Goal: Task Accomplishment & Management: Complete application form

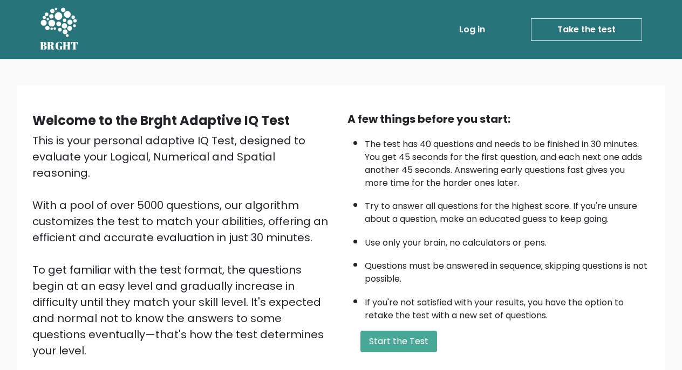
scroll to position [116, 0]
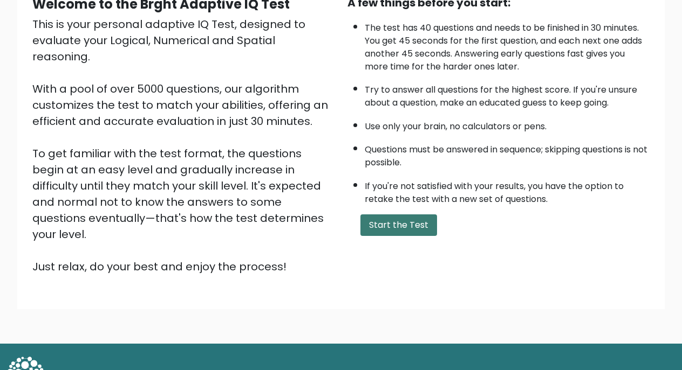
click at [389, 236] on button "Start the Test" at bounding box center [398, 226] width 77 height 22
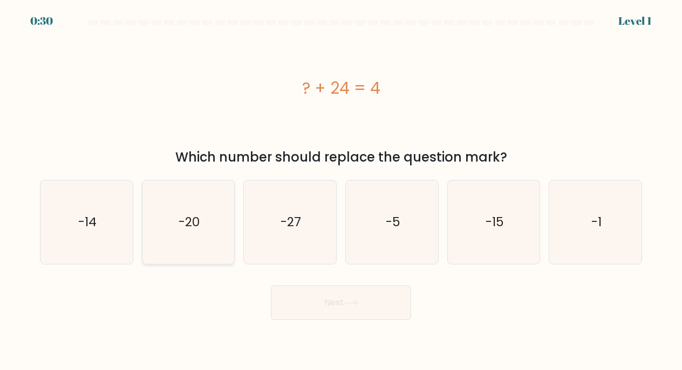
click at [208, 244] on icon "-20" at bounding box center [189, 223] width 84 height 84
click at [341, 191] on input "b. -20" at bounding box center [341, 188] width 1 height 5
radio input "true"
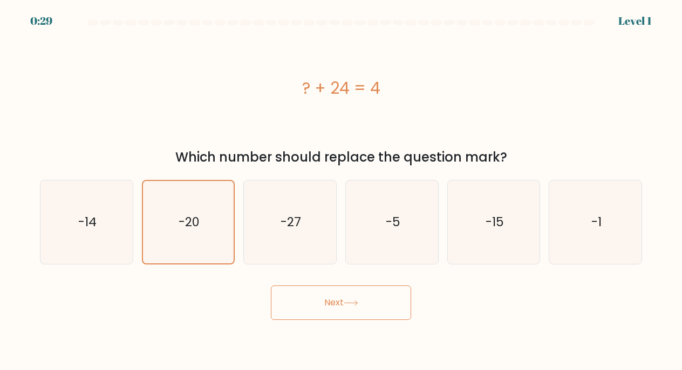
click at [293, 293] on button "Next" at bounding box center [341, 303] width 140 height 35
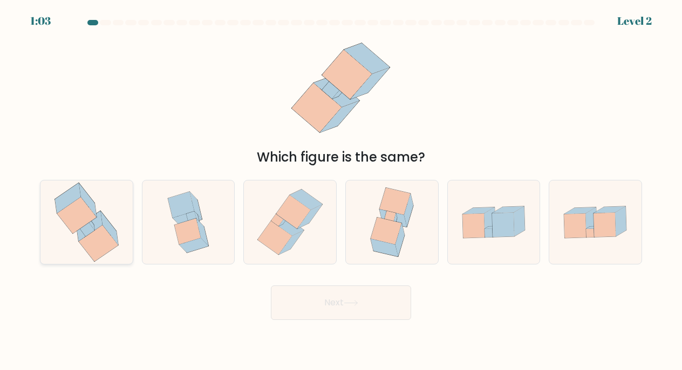
click at [87, 253] on icon at bounding box center [86, 223] width 79 height 84
click at [341, 191] on input "a." at bounding box center [341, 188] width 1 height 5
radio input "true"
click at [330, 296] on button "Next" at bounding box center [341, 303] width 140 height 35
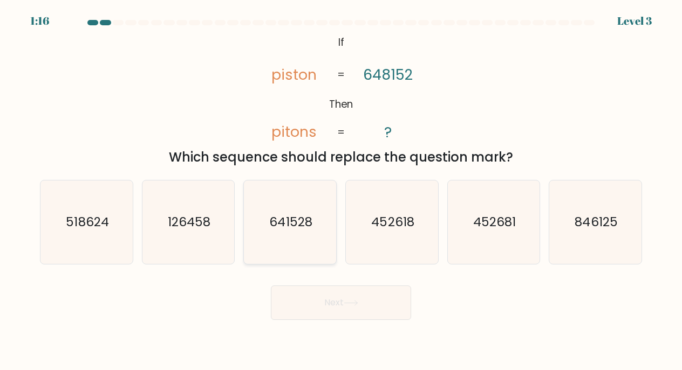
click at [298, 232] on icon "641528" at bounding box center [290, 223] width 84 height 84
click at [341, 191] on input "c. 641528" at bounding box center [341, 188] width 1 height 5
radio input "true"
click at [339, 295] on button "Next" at bounding box center [341, 303] width 140 height 35
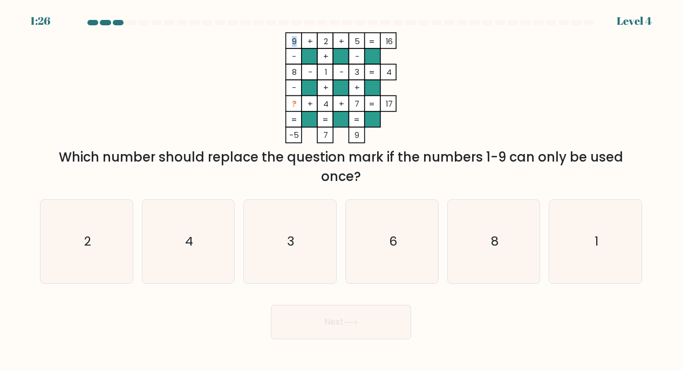
drag, startPoint x: 296, startPoint y: 39, endPoint x: 298, endPoint y: 104, distance: 64.2
click at [298, 104] on icon "9 + 2 + 5 16 - + - 8 - 1 - 3 4 - + + ? + 4 + 7 = 17 = = = = -5 7 9 =" at bounding box center [341, 87] width 324 height 111
click at [286, 167] on div "Which number should replace the question mark if the numbers 1-9 can only be us…" at bounding box center [340, 167] width 589 height 39
click at [398, 216] on icon "6" at bounding box center [392, 242] width 84 height 84
click at [341, 191] on input "d. 6" at bounding box center [341, 188] width 1 height 5
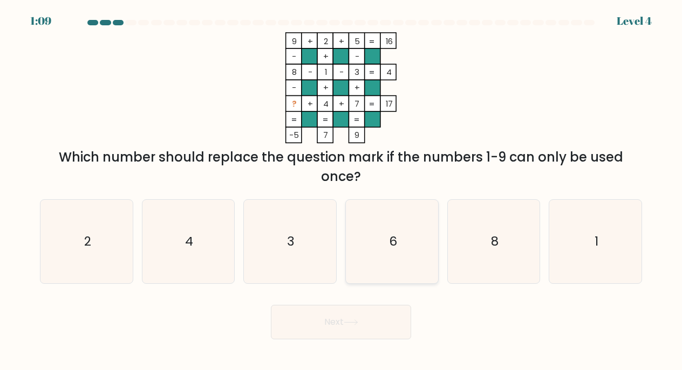
radio input "true"
click at [372, 319] on button "Next" at bounding box center [341, 322] width 140 height 35
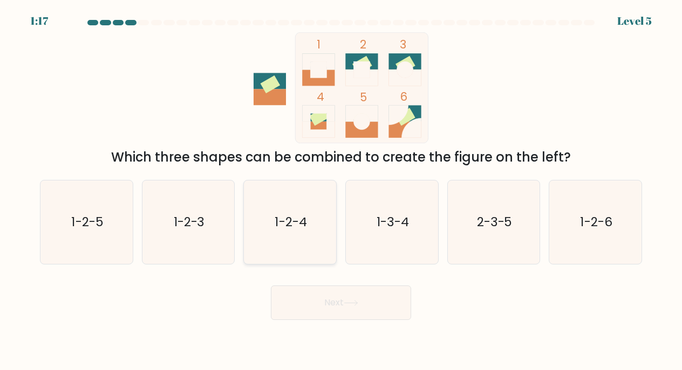
click at [299, 218] on text "1-2-4" at bounding box center [291, 222] width 32 height 17
click at [341, 191] on input "c. 1-2-4" at bounding box center [341, 188] width 1 height 5
radio input "true"
click at [342, 300] on button "Next" at bounding box center [341, 303] width 140 height 35
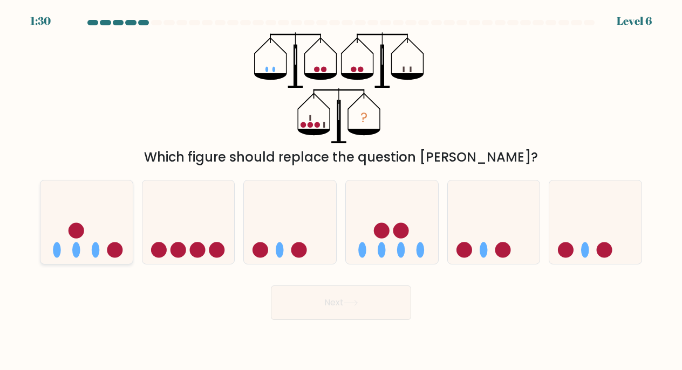
click at [109, 251] on circle at bounding box center [115, 251] width 16 height 16
click at [341, 191] on input "a." at bounding box center [341, 188] width 1 height 5
radio input "true"
click at [327, 294] on button "Next" at bounding box center [341, 303] width 140 height 35
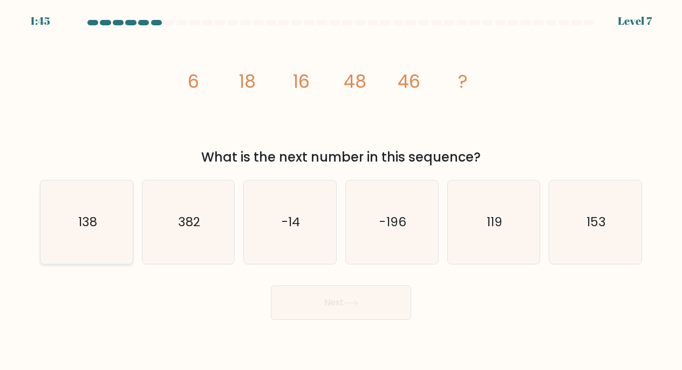
click at [115, 223] on icon "138" at bounding box center [87, 223] width 84 height 84
click at [341, 191] on input "a. 138" at bounding box center [341, 188] width 1 height 5
radio input "true"
click at [328, 299] on button "Next" at bounding box center [341, 303] width 140 height 35
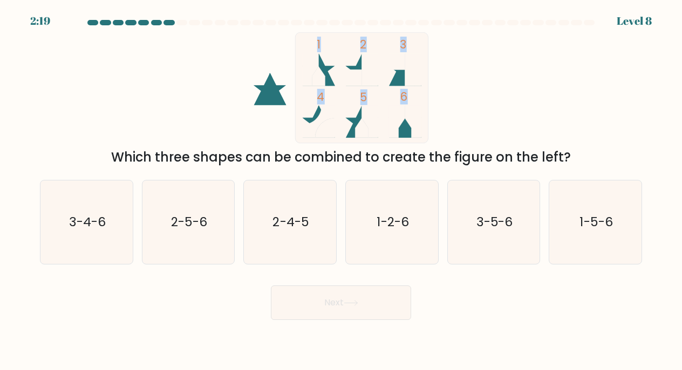
drag, startPoint x: 394, startPoint y: 67, endPoint x: 404, endPoint y: 91, distance: 25.4
click at [405, 91] on icon "1 2 3 4 5 6" at bounding box center [341, 87] width 290 height 111
click at [327, 79] on icon at bounding box center [319, 69] width 32 height 32
click at [581, 223] on text "1-5-6" at bounding box center [596, 222] width 33 height 17
click at [341, 191] on input "f. 1-5-6" at bounding box center [341, 188] width 1 height 5
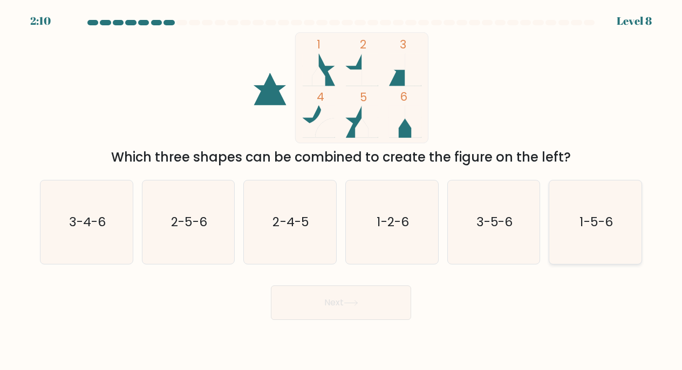
radio input "true"
click at [358, 295] on button "Next" at bounding box center [341, 303] width 140 height 35
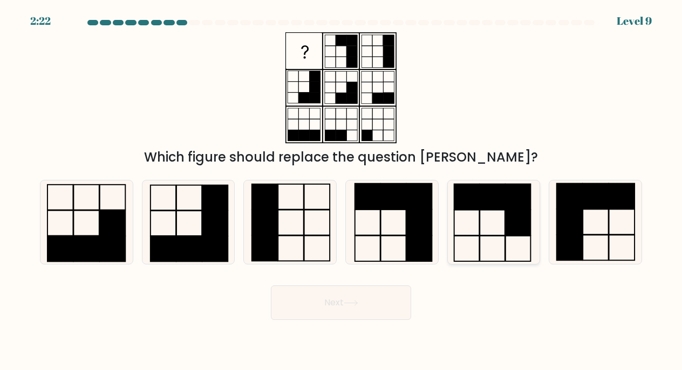
click at [495, 243] on icon at bounding box center [494, 223] width 84 height 84
click at [341, 191] on input "e." at bounding box center [341, 188] width 1 height 5
radio input "true"
click at [393, 300] on button "Next" at bounding box center [341, 303] width 140 height 35
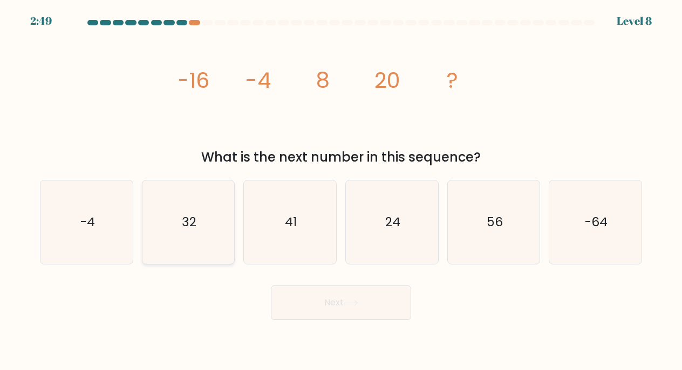
click at [178, 244] on icon "32" at bounding box center [189, 223] width 84 height 84
click at [341, 191] on input "b. 32" at bounding box center [341, 188] width 1 height 5
radio input "true"
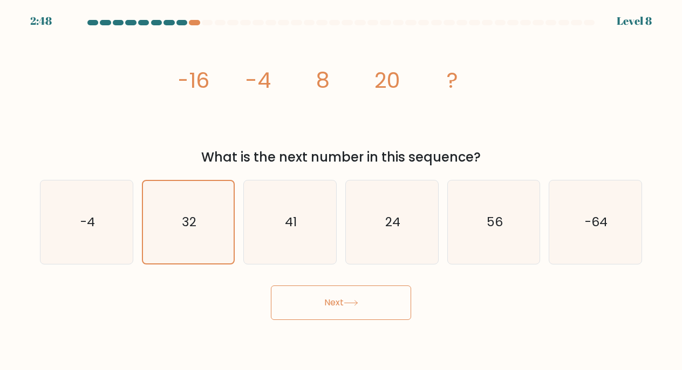
click at [351, 312] on button "Next" at bounding box center [341, 303] width 140 height 35
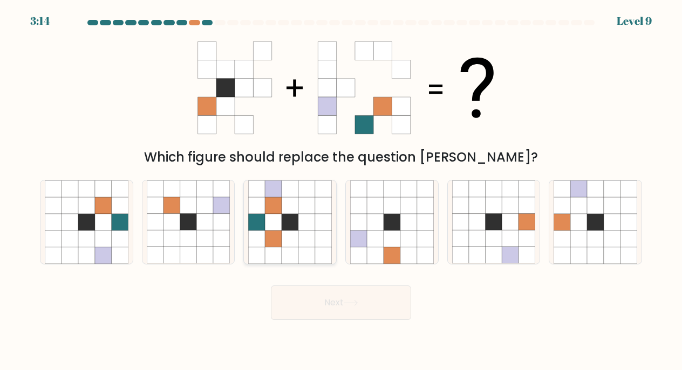
click at [291, 225] on icon at bounding box center [290, 222] width 17 height 17
click at [341, 191] on input "c." at bounding box center [341, 188] width 1 height 5
radio input "true"
click at [324, 303] on button "Next" at bounding box center [341, 303] width 140 height 35
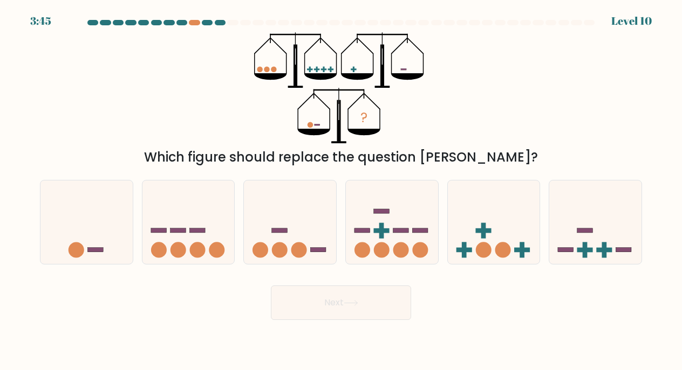
click at [313, 129] on icon at bounding box center [313, 132] width 32 height 6
click at [191, 22] on div at bounding box center [194, 22] width 11 height 5
click at [195, 24] on div at bounding box center [194, 22] width 11 height 5
click at [312, 125] on circle at bounding box center [309, 124] width 5 height 5
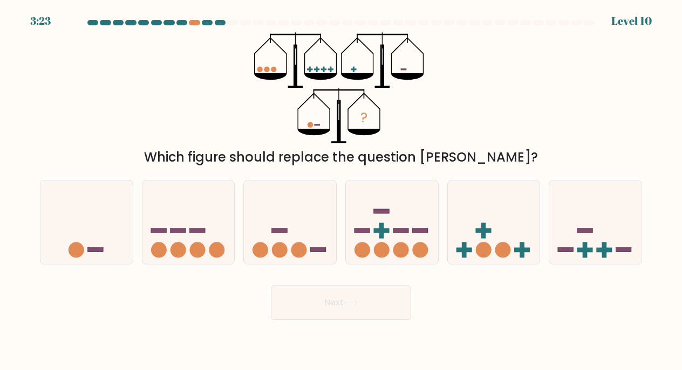
click at [316, 126] on rect at bounding box center [316, 125] width 5 height 2
click at [563, 230] on icon at bounding box center [595, 222] width 92 height 76
click at [341, 191] on input "f." at bounding box center [341, 188] width 1 height 5
radio input "true"
click at [457, 267] on form at bounding box center [341, 170] width 682 height 300
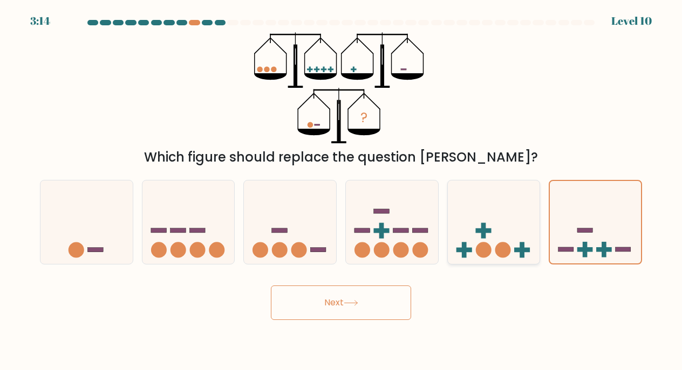
click at [473, 250] on icon at bounding box center [494, 222] width 92 height 76
click at [341, 191] on input "e." at bounding box center [341, 188] width 1 height 5
radio input "true"
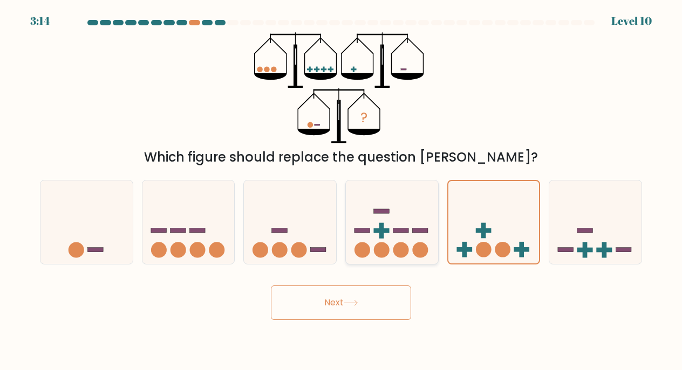
click at [394, 236] on icon at bounding box center [392, 222] width 92 height 76
click at [341, 191] on input "d." at bounding box center [341, 188] width 1 height 5
radio input "true"
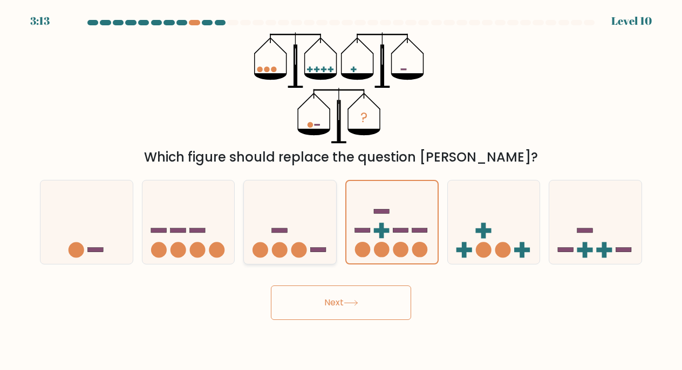
click at [285, 243] on icon at bounding box center [290, 222] width 92 height 76
click at [341, 191] on input "c." at bounding box center [341, 188] width 1 height 5
radio input "true"
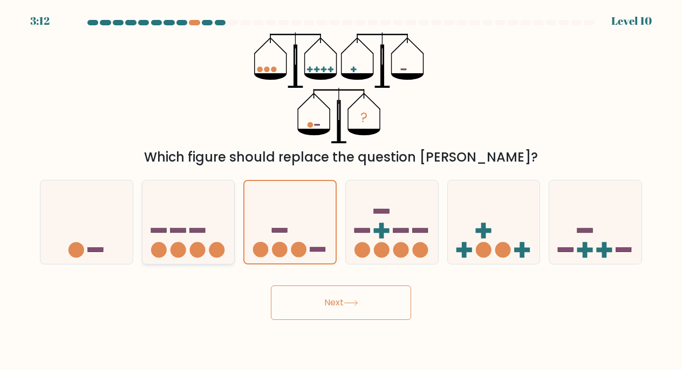
click at [219, 245] on circle at bounding box center [217, 251] width 16 height 16
click at [341, 191] on input "b." at bounding box center [341, 188] width 1 height 5
radio input "true"
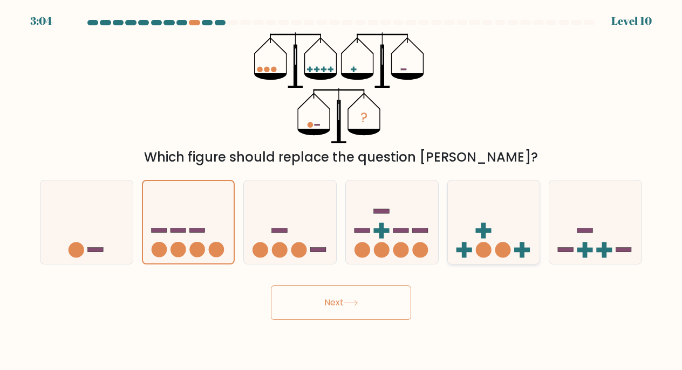
click at [470, 232] on icon at bounding box center [494, 222] width 92 height 76
click at [341, 191] on input "e." at bounding box center [341, 188] width 1 height 5
radio input "true"
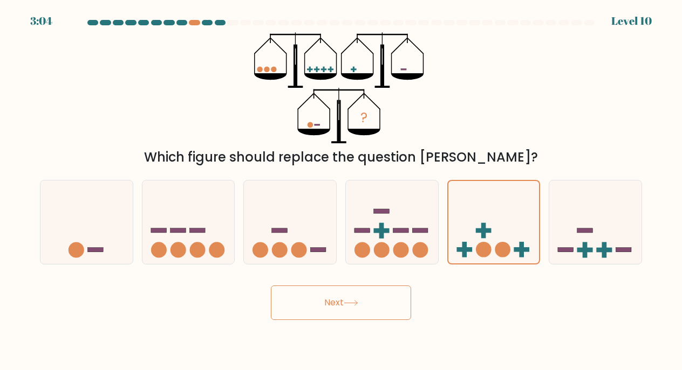
click at [379, 283] on div "Next" at bounding box center [340, 299] width 615 height 43
click at [292, 214] on icon at bounding box center [290, 222] width 92 height 76
click at [341, 191] on input "c." at bounding box center [341, 188] width 1 height 5
radio input "true"
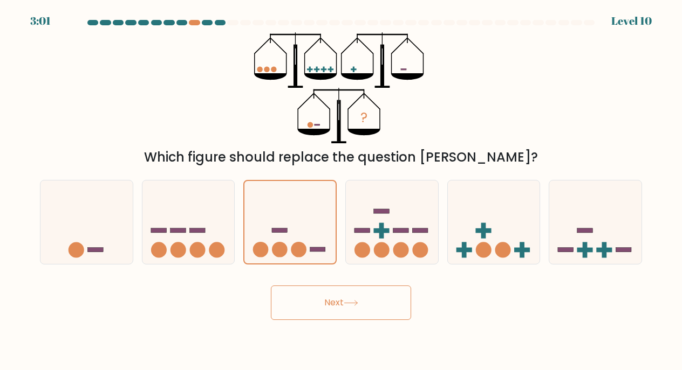
click at [334, 321] on body "3:01 Level 10" at bounding box center [341, 185] width 682 height 370
click at [334, 296] on button "Next" at bounding box center [341, 303] width 140 height 35
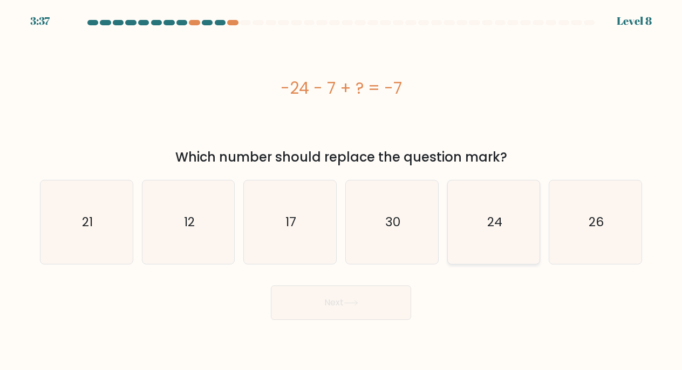
click at [498, 219] on text "24" at bounding box center [493, 222] width 15 height 17
click at [341, 191] on input "e. 24" at bounding box center [341, 188] width 1 height 5
radio input "true"
click at [313, 314] on button "Next" at bounding box center [341, 303] width 140 height 35
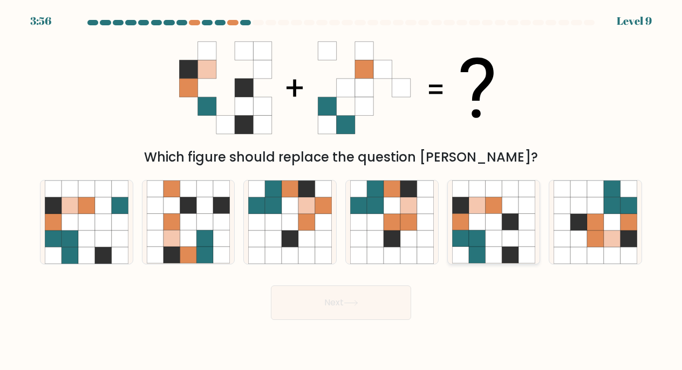
click at [469, 208] on icon at bounding box center [477, 205] width 17 height 17
click at [341, 191] on input "e." at bounding box center [341, 188] width 1 height 5
radio input "true"
click at [359, 299] on button "Next" at bounding box center [341, 303] width 140 height 35
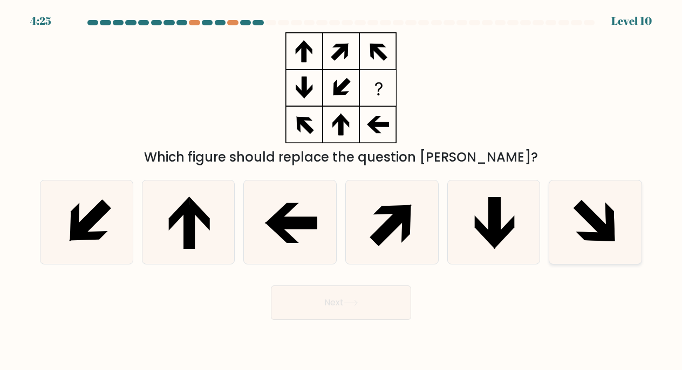
click at [592, 245] on icon at bounding box center [595, 223] width 84 height 84
click at [341, 191] on input "f." at bounding box center [341, 188] width 1 height 5
radio input "true"
click at [356, 299] on button "Next" at bounding box center [341, 303] width 140 height 35
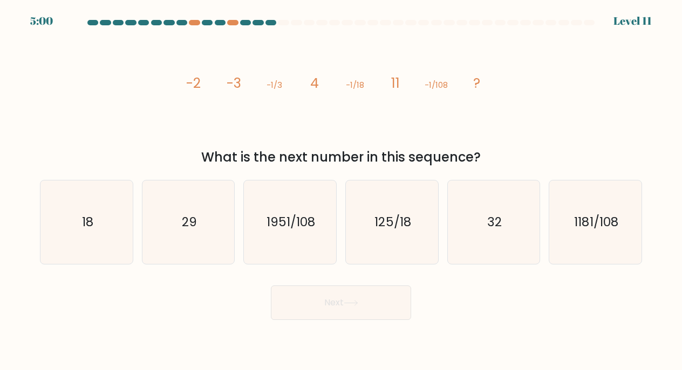
drag, startPoint x: 182, startPoint y: 83, endPoint x: 488, endPoint y: 114, distance: 307.9
click at [488, 114] on icon "image/svg+xml -2 -3 -1/3 4 -1/18 11 -1/108 ?" at bounding box center [341, 87] width 324 height 111
click at [469, 227] on icon "32" at bounding box center [494, 223] width 84 height 84
click at [341, 191] on input "e. 32" at bounding box center [341, 188] width 1 height 5
radio input "true"
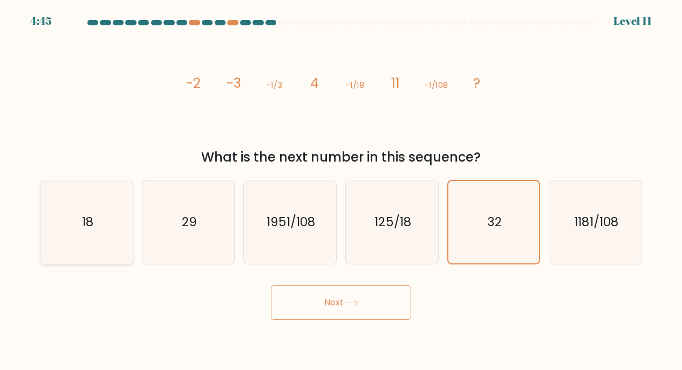
click at [93, 228] on icon "18" at bounding box center [87, 223] width 84 height 84
click at [341, 191] on input "a. 18" at bounding box center [341, 188] width 1 height 5
radio input "true"
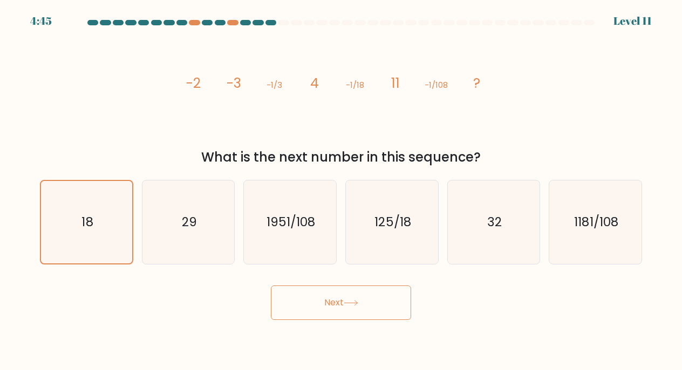
click at [406, 306] on button "Next" at bounding box center [341, 303] width 140 height 35
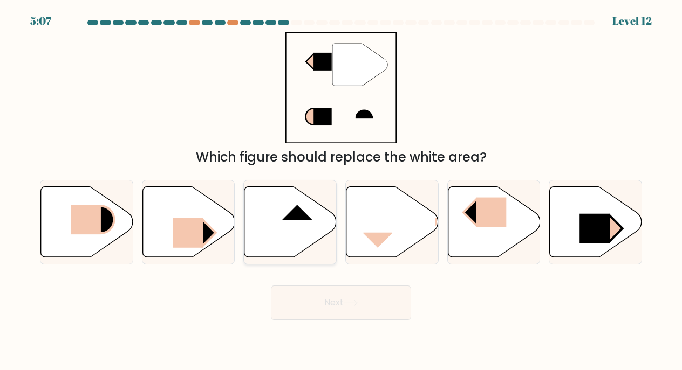
click at [259, 211] on icon at bounding box center [290, 222] width 92 height 71
click at [341, 191] on input "c." at bounding box center [341, 188] width 1 height 5
radio input "true"
click at [333, 296] on button "Next" at bounding box center [341, 303] width 140 height 35
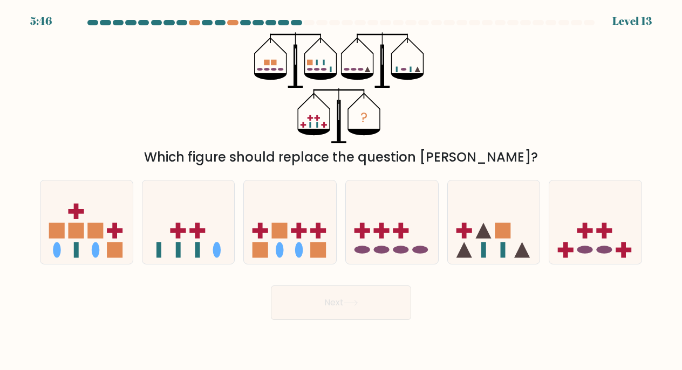
drag, startPoint x: 269, startPoint y: 60, endPoint x: 285, endPoint y: 78, distance: 24.1
click at [285, 78] on icon "?" at bounding box center [341, 87] width 174 height 111
drag, startPoint x: 285, startPoint y: 78, endPoint x: 255, endPoint y: 51, distance: 40.1
click at [254, 51] on icon "?" at bounding box center [341, 87] width 174 height 111
click at [267, 63] on rect at bounding box center [266, 62] width 5 height 5
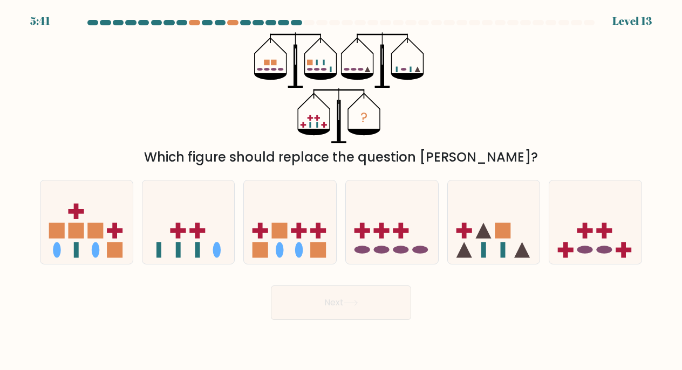
click at [273, 63] on rect at bounding box center [273, 62] width 5 height 5
click at [316, 65] on rect at bounding box center [317, 62] width 2 height 5
click at [320, 65] on icon "?" at bounding box center [341, 87] width 174 height 111
click at [436, 223] on icon at bounding box center [392, 222] width 92 height 76
click at [341, 191] on input "d." at bounding box center [341, 188] width 1 height 5
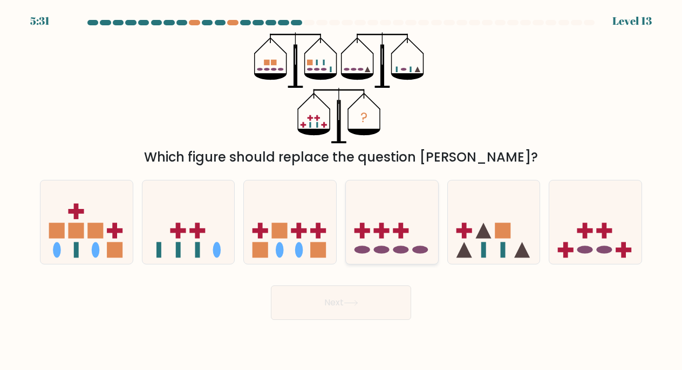
radio input "true"
click at [386, 299] on button "Next" at bounding box center [341, 303] width 140 height 35
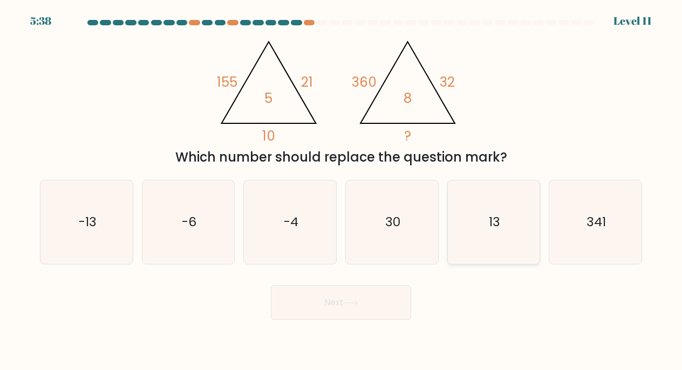
click at [479, 227] on icon "13" at bounding box center [494, 223] width 84 height 84
click at [341, 191] on input "e. 13" at bounding box center [341, 188] width 1 height 5
radio input "true"
click at [339, 299] on button "Next" at bounding box center [341, 303] width 140 height 35
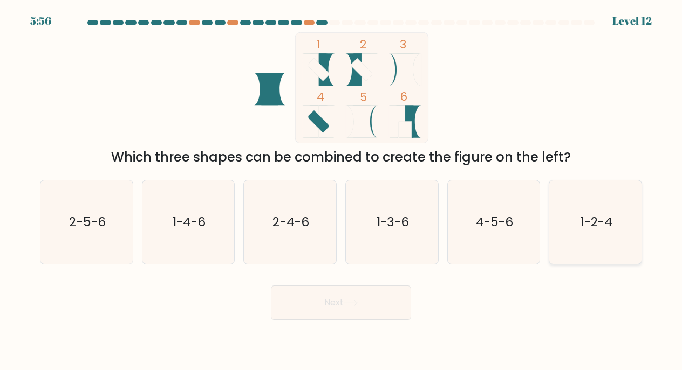
click at [613, 202] on icon "1-2-4" at bounding box center [595, 223] width 84 height 84
click at [341, 191] on input "f. 1-2-4" at bounding box center [341, 188] width 1 height 5
radio input "true"
click at [356, 312] on button "Next" at bounding box center [341, 303] width 140 height 35
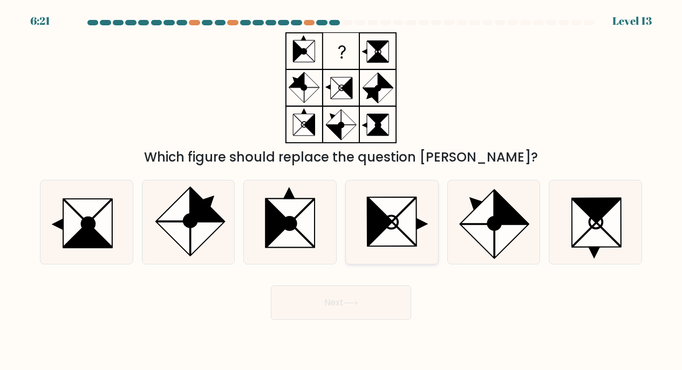
click at [390, 232] on icon at bounding box center [391, 235] width 47 height 24
click at [341, 191] on input "d." at bounding box center [341, 188] width 1 height 5
radio input "true"
click at [385, 305] on button "Next" at bounding box center [341, 303] width 140 height 35
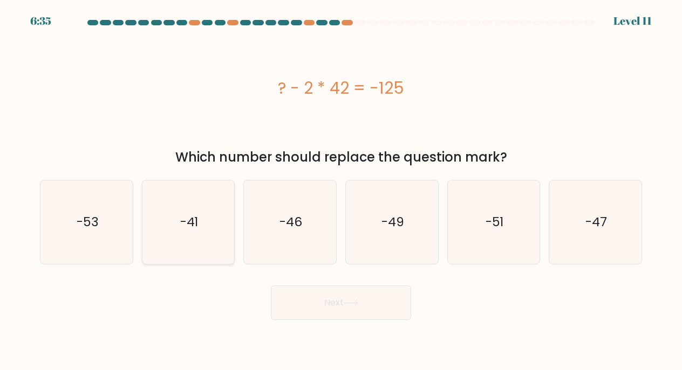
click at [173, 220] on icon "-41" at bounding box center [189, 223] width 84 height 84
click at [341, 191] on input "b. -41" at bounding box center [341, 188] width 1 height 5
radio input "true"
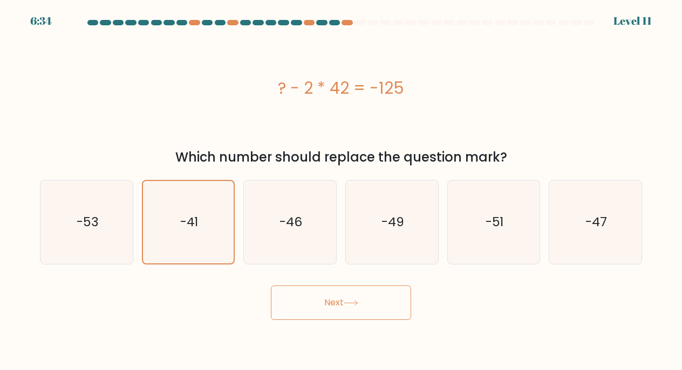
click at [317, 298] on button "Next" at bounding box center [341, 303] width 140 height 35
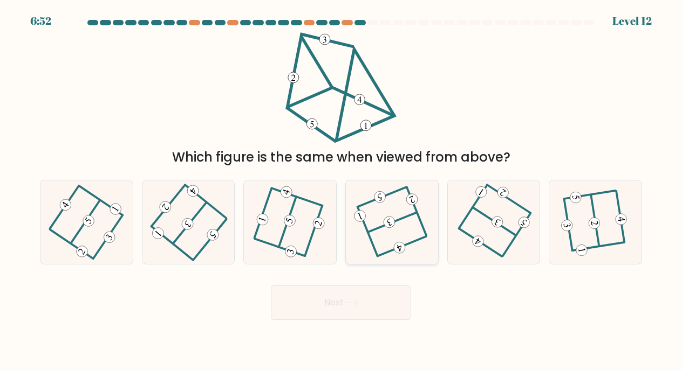
click at [391, 221] on 352 at bounding box center [389, 222] width 15 height 15
click at [341, 191] on input "d." at bounding box center [341, 188] width 1 height 5
radio input "true"
click at [378, 288] on button "Next" at bounding box center [341, 303] width 140 height 35
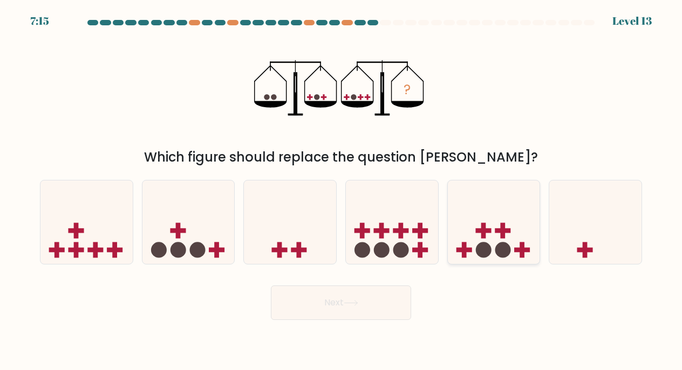
click at [492, 219] on icon at bounding box center [494, 222] width 92 height 76
click at [341, 191] on input "e." at bounding box center [341, 188] width 1 height 5
radio input "true"
click at [380, 296] on button "Next" at bounding box center [341, 303] width 140 height 35
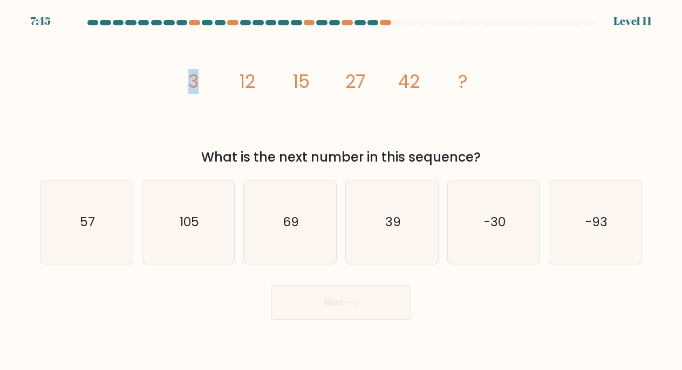
drag, startPoint x: 194, startPoint y: 82, endPoint x: 259, endPoint y: 82, distance: 65.3
click at [260, 82] on icon "image/svg+xml 3 12 15 27 42 ?" at bounding box center [341, 87] width 324 height 111
click at [259, 82] on icon "image/svg+xml 3 12 15 27 42 ?" at bounding box center [341, 87] width 324 height 111
drag, startPoint x: 280, startPoint y: 78, endPoint x: 333, endPoint y: 78, distance: 53.4
click at [333, 78] on icon "image/svg+xml 3 12 15 27 42 ?" at bounding box center [341, 87] width 324 height 111
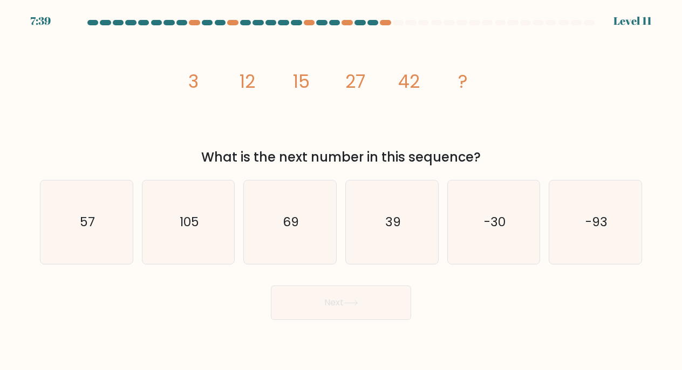
drag, startPoint x: 207, startPoint y: 80, endPoint x: 217, endPoint y: 80, distance: 10.2
click at [217, 80] on icon "image/svg+xml 3 12 15 27 42 ?" at bounding box center [341, 87] width 324 height 111
click at [297, 80] on tspan "15" at bounding box center [301, 81] width 17 height 25
drag, startPoint x: 341, startPoint y: 78, endPoint x: 384, endPoint y: 79, distance: 42.6
click at [384, 79] on icon "image/svg+xml 3 12 15 27 42 ?" at bounding box center [341, 87] width 324 height 111
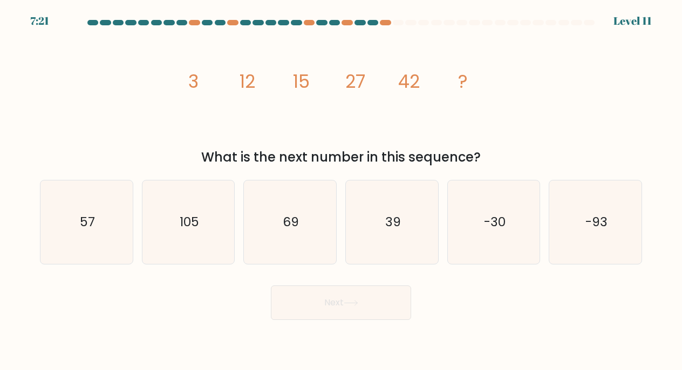
click at [384, 78] on icon "image/svg+xml 3 12 15 27 42 ?" at bounding box center [341, 87] width 324 height 111
drag, startPoint x: 351, startPoint y: 78, endPoint x: 372, endPoint y: 78, distance: 21.6
click at [372, 78] on icon "image/svg+xml 3 12 15 27 42 ?" at bounding box center [341, 87] width 324 height 111
drag, startPoint x: 330, startPoint y: 83, endPoint x: 426, endPoint y: 99, distance: 97.9
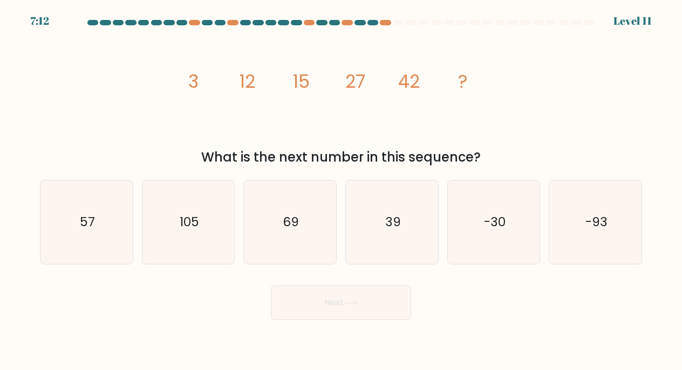
click at [427, 99] on icon "image/svg+xml 3 12 15 27 42 ?" at bounding box center [341, 87] width 324 height 111
click at [426, 99] on icon "image/svg+xml 3 12 15 27 42 ?" at bounding box center [341, 87] width 324 height 111
drag, startPoint x: 424, startPoint y: 84, endPoint x: 365, endPoint y: 77, distance: 60.3
click at [366, 78] on icon "image/svg+xml 3 12 15 27 42 ?" at bounding box center [341, 87] width 324 height 111
drag, startPoint x: 354, startPoint y: 78, endPoint x: 389, endPoint y: 82, distance: 34.7
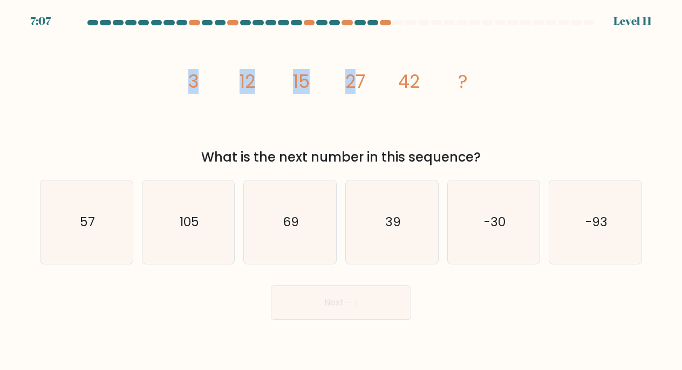
click at [389, 82] on icon "image/svg+xml 3 12 15 27 42 ?" at bounding box center [341, 87] width 324 height 111
drag, startPoint x: 373, startPoint y: 79, endPoint x: 302, endPoint y: 77, distance: 71.2
click at [302, 77] on icon "image/svg+xml 3 12 15 27 42 ?" at bounding box center [341, 87] width 324 height 111
click at [302, 77] on tspan "15" at bounding box center [301, 81] width 17 height 25
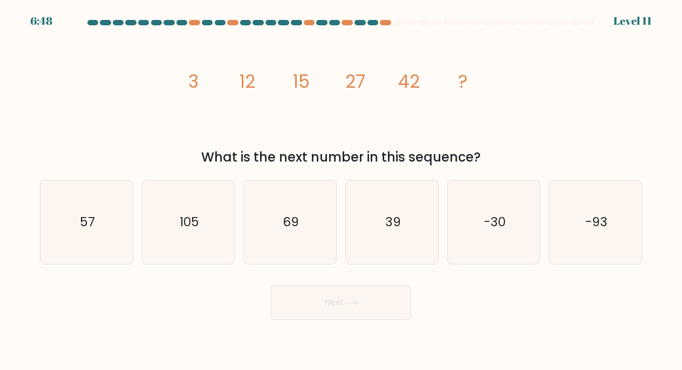
drag, startPoint x: 287, startPoint y: 77, endPoint x: 385, endPoint y: 81, distance: 97.2
click at [385, 81] on icon "image/svg+xml 3 12 15 27 42 ?" at bounding box center [341, 87] width 324 height 111
click at [315, 223] on icon "69" at bounding box center [290, 223] width 84 height 84
click at [341, 191] on input "c. 69" at bounding box center [341, 188] width 1 height 5
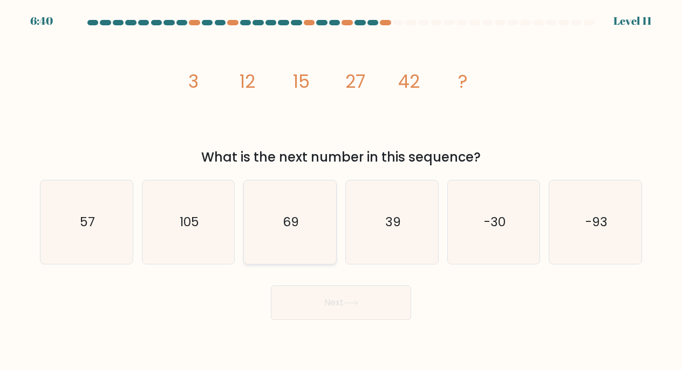
radio input "true"
click at [327, 291] on button "Next" at bounding box center [341, 303] width 140 height 35
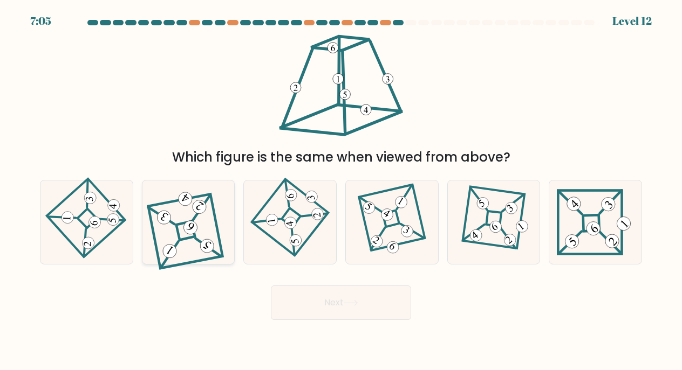
click at [195, 230] on 847 at bounding box center [190, 227] width 19 height 19
click at [341, 191] on input "b." at bounding box center [341, 188] width 1 height 5
radio input "true"
click at [350, 323] on body "7:05 Level 12" at bounding box center [341, 185] width 682 height 370
click at [347, 305] on icon at bounding box center [351, 303] width 15 height 6
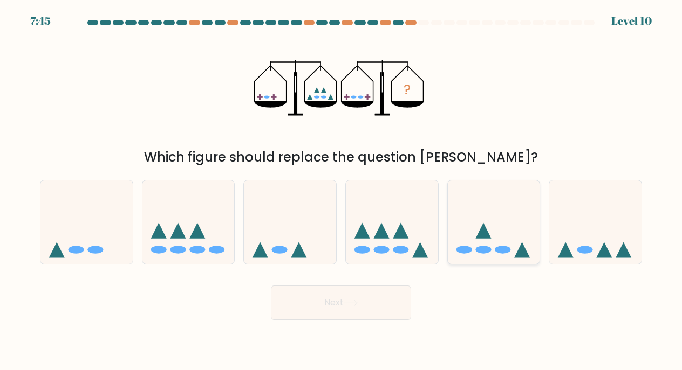
click at [457, 250] on ellipse at bounding box center [464, 250] width 16 height 8
click at [341, 191] on input "e." at bounding box center [341, 188] width 1 height 5
radio input "true"
click at [383, 293] on button "Next" at bounding box center [341, 303] width 140 height 35
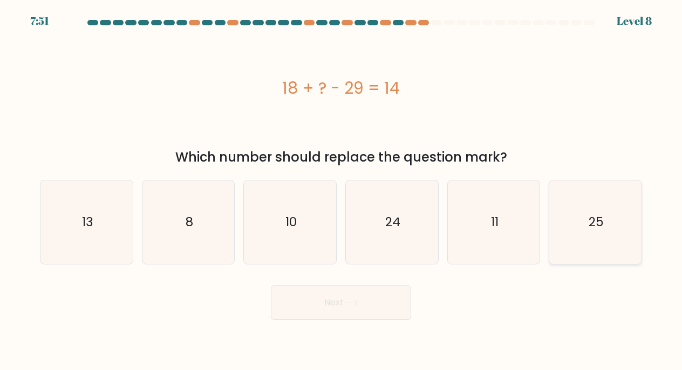
click at [596, 234] on icon "25" at bounding box center [595, 223] width 84 height 84
click at [341, 191] on input "f. 25" at bounding box center [341, 188] width 1 height 5
radio input "true"
click at [347, 303] on icon at bounding box center [351, 303] width 15 height 6
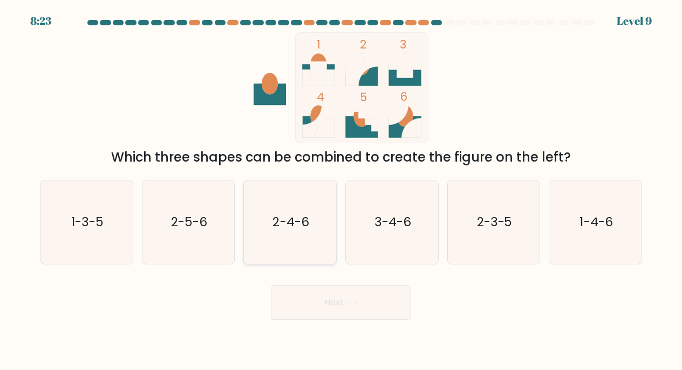
click at [310, 231] on icon "2-4-6" at bounding box center [290, 223] width 84 height 84
click at [341, 191] on input "c. 2-4-6" at bounding box center [341, 188] width 1 height 5
radio input "true"
click at [319, 285] on div "Next" at bounding box center [340, 299] width 615 height 43
click at [321, 296] on button "Next" at bounding box center [341, 303] width 140 height 35
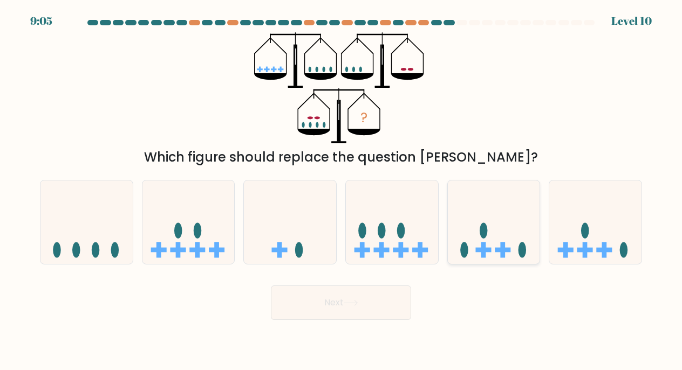
click at [506, 216] on icon at bounding box center [494, 222] width 92 height 76
click at [341, 191] on input "e." at bounding box center [341, 188] width 1 height 5
radio input "true"
click at [392, 292] on button "Next" at bounding box center [341, 303] width 140 height 35
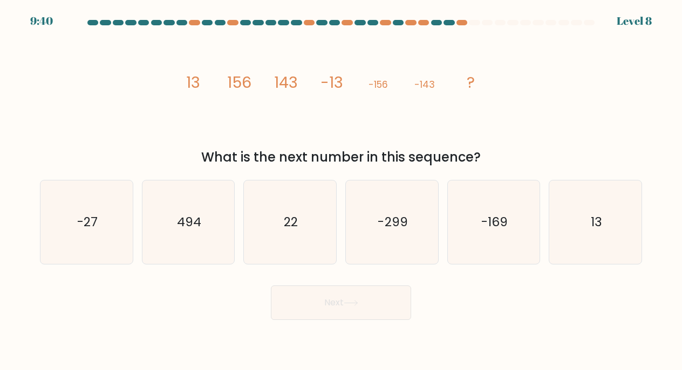
drag, startPoint x: 318, startPoint y: 80, endPoint x: 361, endPoint y: 81, distance: 42.6
click at [361, 81] on icon "image/svg+xml 13 156 143 -13 -156 -143 ?" at bounding box center [341, 87] width 324 height 111
drag, startPoint x: 319, startPoint y: 79, endPoint x: 440, endPoint y: 93, distance: 121.6
click at [440, 93] on icon "image/svg+xml 13 156 143 -13 -156 -143 ?" at bounding box center [341, 87] width 324 height 111
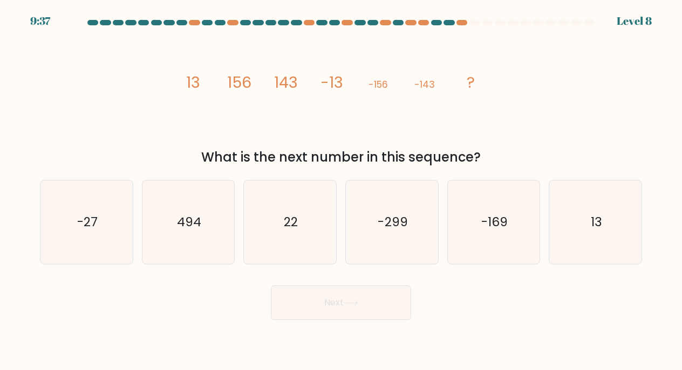
click at [440, 93] on icon "image/svg+xml 13 156 143 -13 -156 -143 ?" at bounding box center [341, 87] width 324 height 111
click at [579, 219] on icon "13" at bounding box center [595, 223] width 84 height 84
click at [341, 191] on input "f. 13" at bounding box center [341, 188] width 1 height 5
radio input "true"
click at [296, 310] on button "Next" at bounding box center [341, 303] width 140 height 35
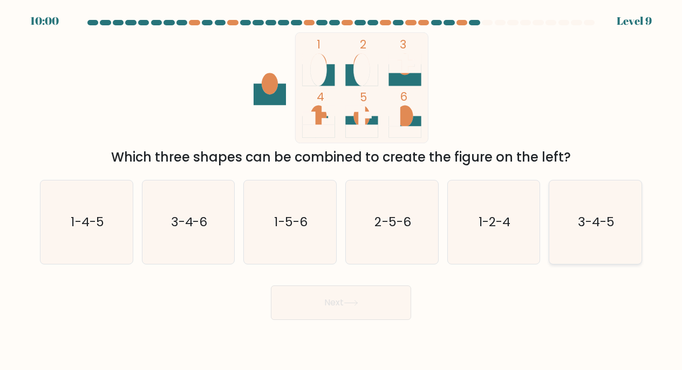
click at [590, 241] on icon "3-4-5" at bounding box center [595, 223] width 84 height 84
click at [341, 191] on input "f. 3-4-5" at bounding box center [341, 188] width 1 height 5
radio input "true"
click at [375, 291] on button "Next" at bounding box center [341, 303] width 140 height 35
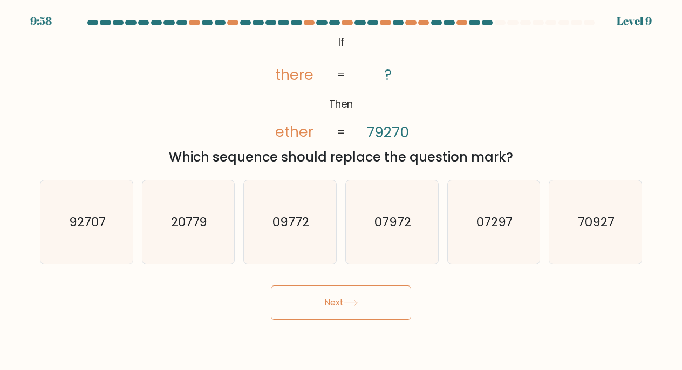
click at [379, 303] on button "Next" at bounding box center [341, 303] width 140 height 35
click at [612, 214] on text "70927" at bounding box center [596, 222] width 37 height 17
click at [341, 191] on input "f. 70927" at bounding box center [341, 188] width 1 height 5
radio input "true"
click at [83, 216] on text "92707" at bounding box center [87, 222] width 37 height 17
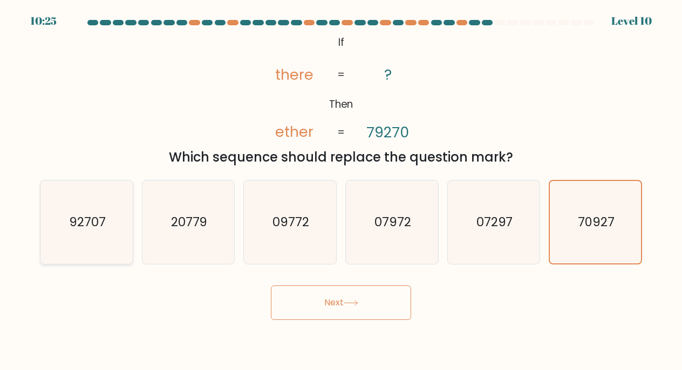
click at [341, 191] on input "a. 92707" at bounding box center [341, 188] width 1 height 5
radio input "true"
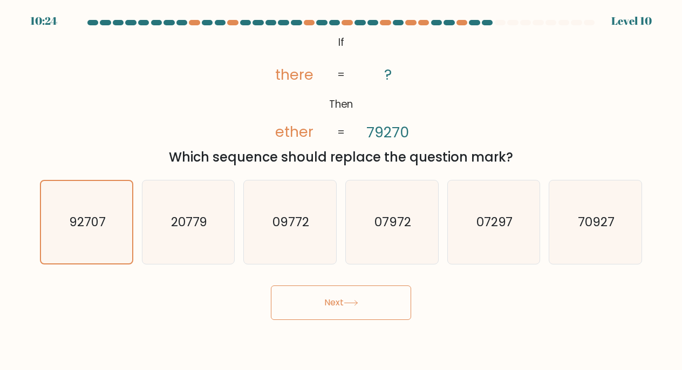
click at [297, 334] on body "10:24 Level 10" at bounding box center [341, 185] width 682 height 370
click at [309, 305] on button "Next" at bounding box center [341, 303] width 140 height 35
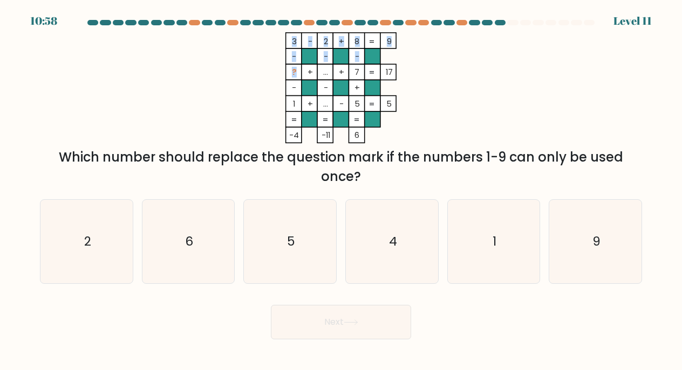
drag, startPoint x: 287, startPoint y: 42, endPoint x: 296, endPoint y: 73, distance: 32.6
click at [296, 73] on icon "3 - 2 + 8 9 - - - ? + ... + 7 17 - - + 1 + ... - 5 = 5 = = = = -4 -11 6 =" at bounding box center [341, 87] width 324 height 111
click at [296, 73] on tspan "?" at bounding box center [294, 72] width 5 height 11
click at [181, 240] on icon "6" at bounding box center [189, 242] width 84 height 84
click at [341, 191] on input "b. 6" at bounding box center [341, 188] width 1 height 5
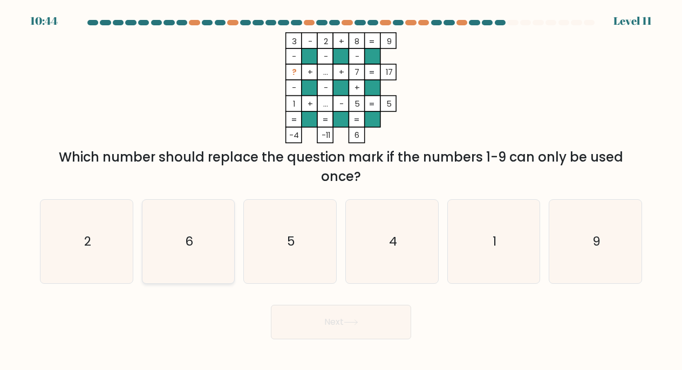
radio input "true"
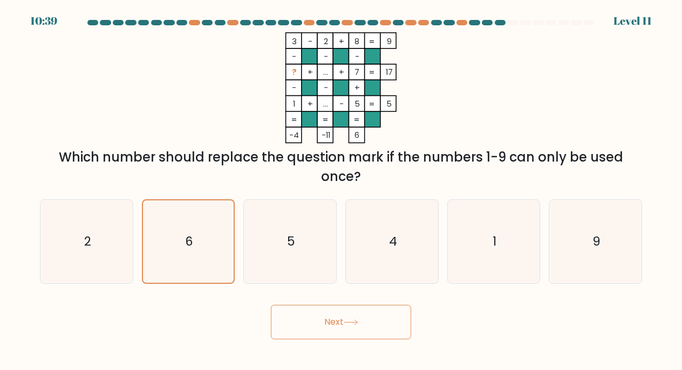
click at [320, 326] on button "Next" at bounding box center [341, 322] width 140 height 35
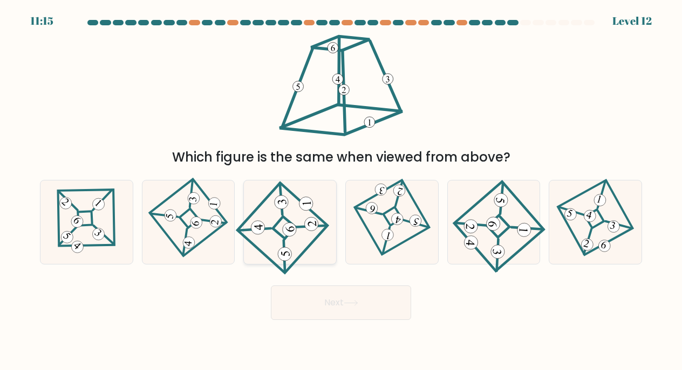
click at [292, 237] on icon at bounding box center [289, 222] width 77 height 67
click at [341, 191] on input "c." at bounding box center [341, 188] width 1 height 5
radio input "true"
click at [316, 316] on button "Next" at bounding box center [341, 303] width 140 height 35
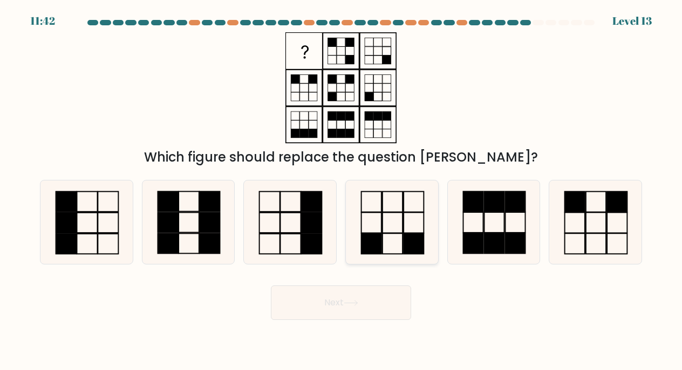
click at [376, 214] on icon at bounding box center [392, 223] width 84 height 84
click at [341, 191] on input "d." at bounding box center [341, 188] width 1 height 5
radio input "true"
click at [343, 296] on button "Next" at bounding box center [341, 303] width 140 height 35
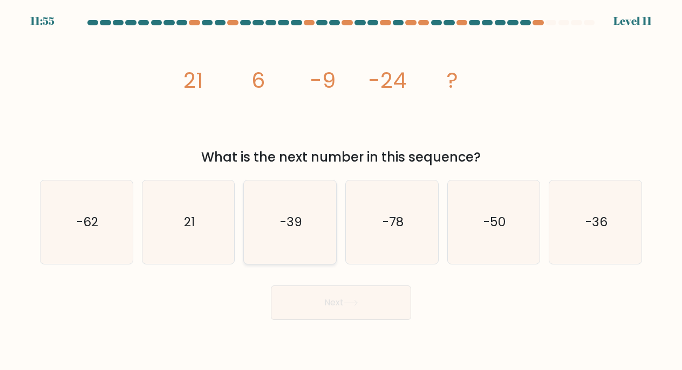
click at [274, 236] on icon "-39" at bounding box center [290, 223] width 84 height 84
click at [341, 191] on input "c. -39" at bounding box center [341, 188] width 1 height 5
radio input "true"
click at [330, 306] on button "Next" at bounding box center [341, 303] width 140 height 35
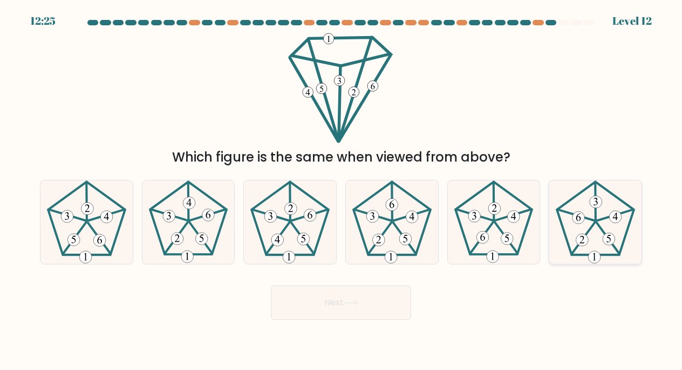
click at [609, 241] on 407 at bounding box center [608, 239] width 12 height 12
click at [341, 191] on input "f." at bounding box center [341, 188] width 1 height 5
radio input "true"
click at [370, 301] on button "Next" at bounding box center [341, 303] width 140 height 35
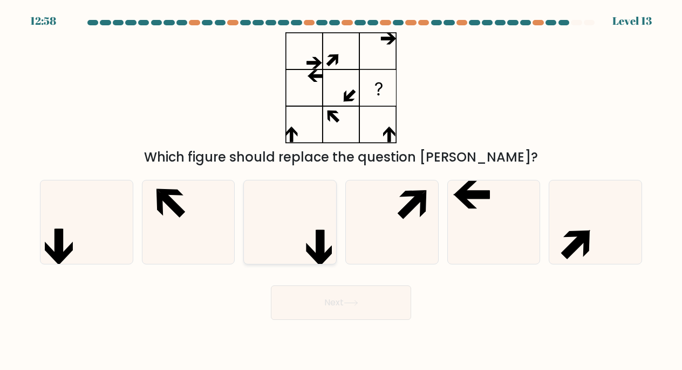
click at [297, 220] on icon at bounding box center [290, 223] width 84 height 84
click at [341, 191] on input "c." at bounding box center [341, 188] width 1 height 5
radio input "true"
click at [324, 301] on button "Next" at bounding box center [341, 303] width 140 height 35
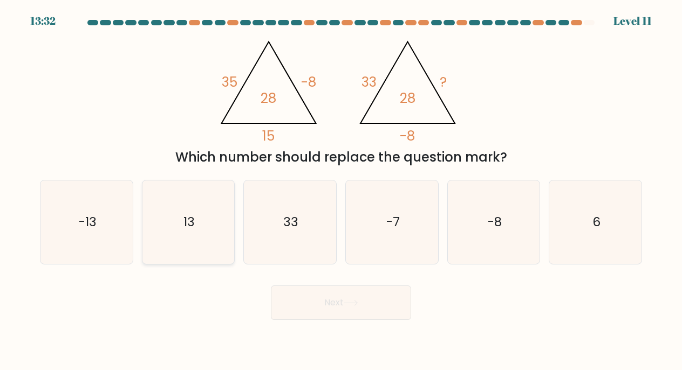
click at [200, 216] on icon "13" at bounding box center [189, 223] width 84 height 84
click at [341, 191] on input "b. 13" at bounding box center [341, 188] width 1 height 5
radio input "true"
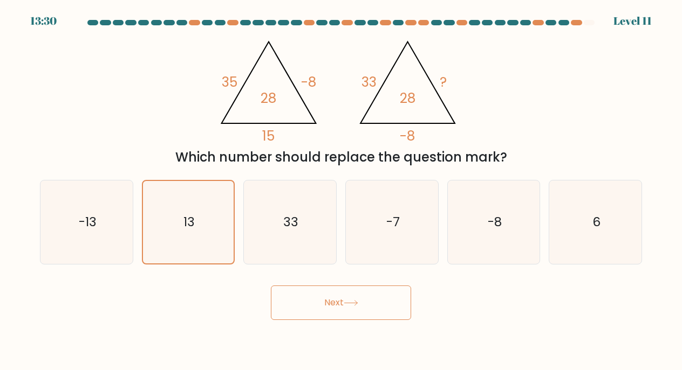
click at [352, 299] on button "Next" at bounding box center [341, 303] width 140 height 35
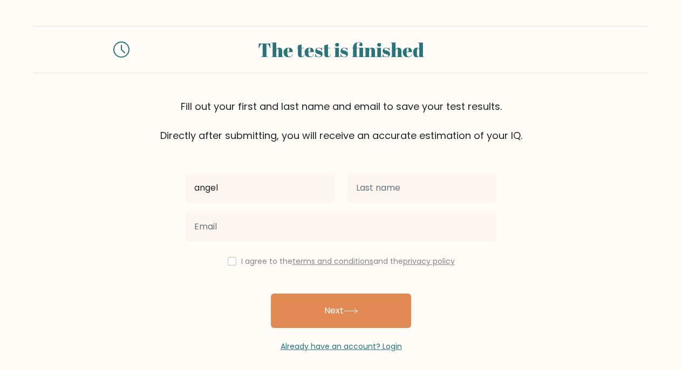
type input "angel"
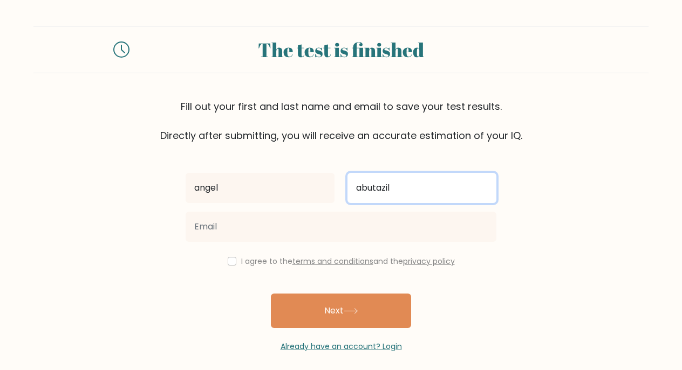
type input "abutazil"
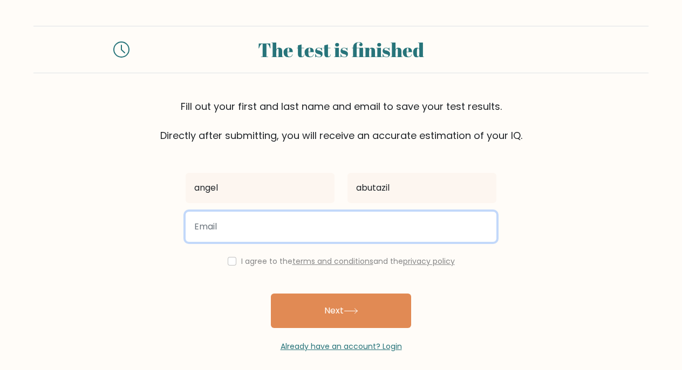
drag, startPoint x: 343, startPoint y: 258, endPoint x: 292, endPoint y: 232, distance: 57.2
type input "au.abutazil@gmail.com"
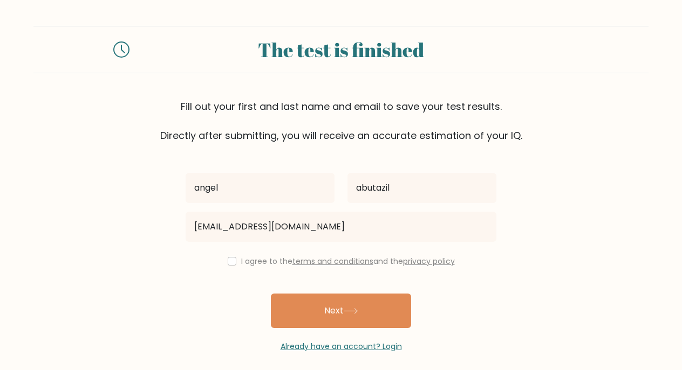
click at [232, 259] on div "I agree to the terms and conditions and the privacy policy" at bounding box center [341, 261] width 324 height 13
click at [230, 264] on input "checkbox" at bounding box center [232, 261] width 9 height 9
checkbox input "true"
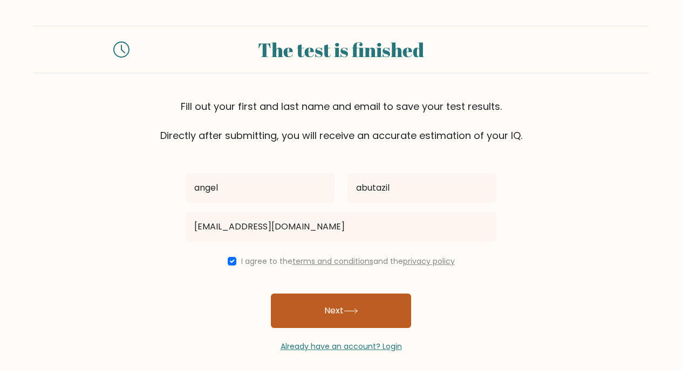
click at [304, 322] on button "Next" at bounding box center [341, 311] width 140 height 35
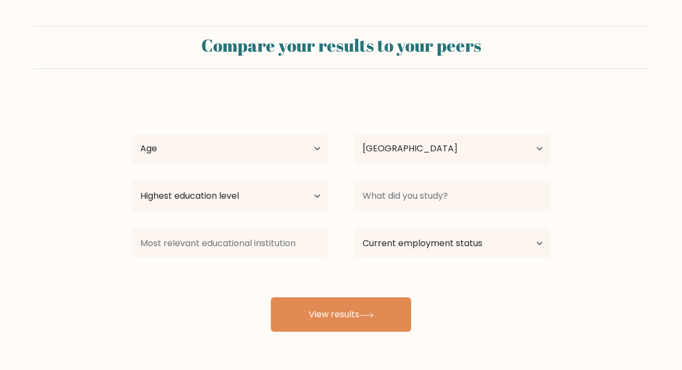
select select "PH"
select select "25_34"
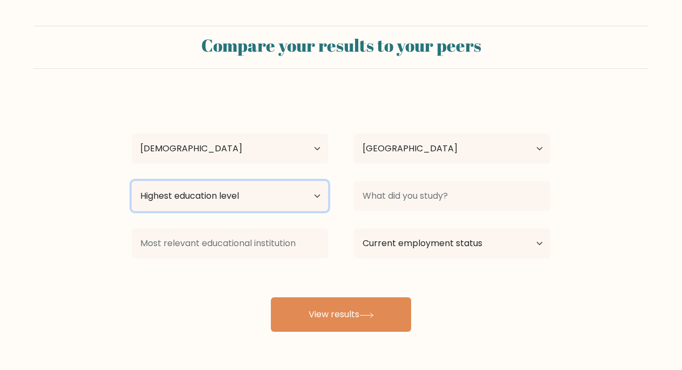
select select "bachelors_degree"
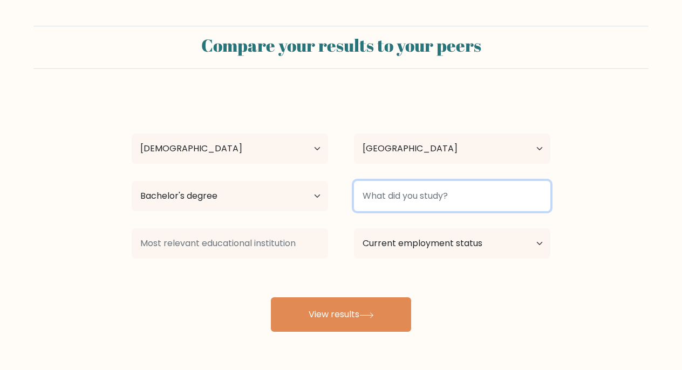
click at [381, 188] on input at bounding box center [452, 196] width 196 height 30
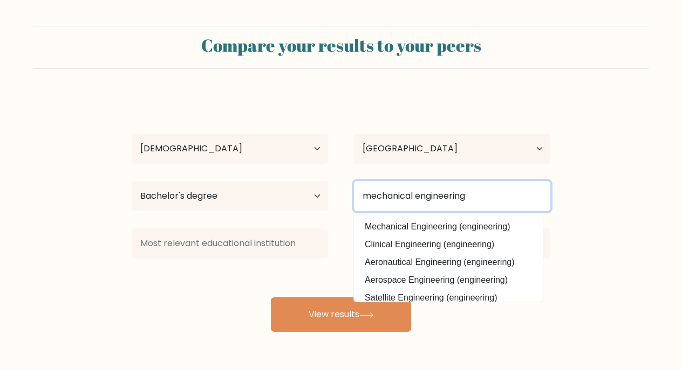
type input "mechanical engineering"
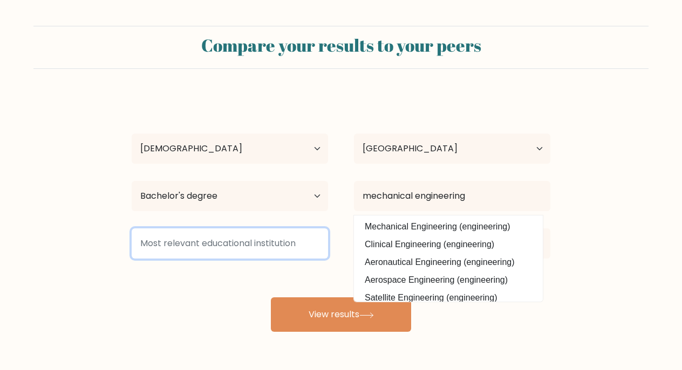
click at [279, 248] on input at bounding box center [230, 244] width 196 height 30
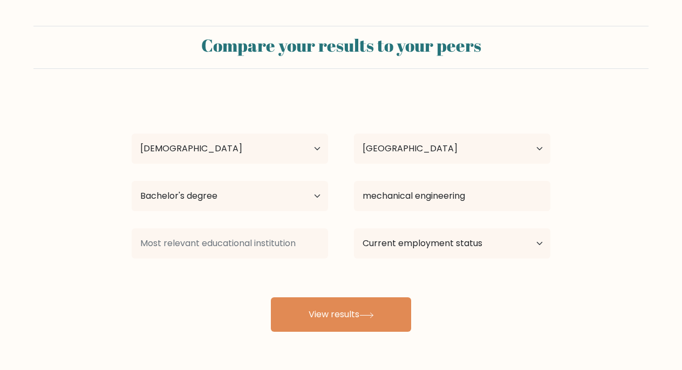
click at [283, 273] on div "angel abutazil Age Under 18 years old 18-24 years old 25-34 years old 35-44 yea…" at bounding box center [340, 213] width 431 height 237
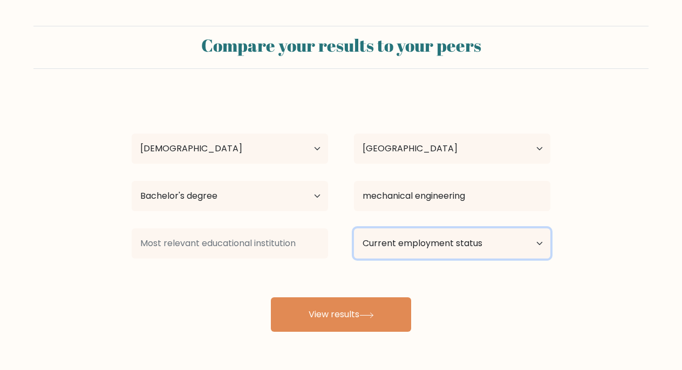
select select "employed"
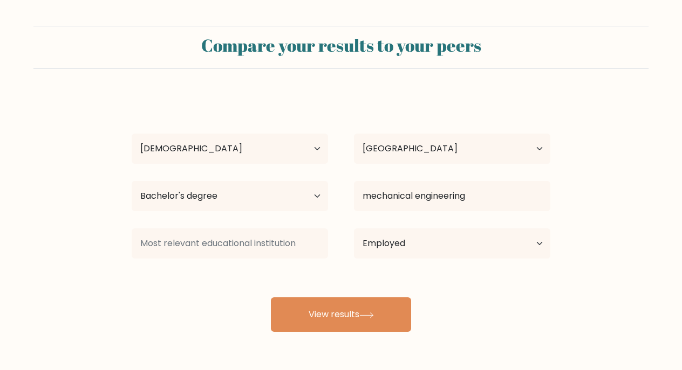
click at [318, 266] on div "angel abutazil Age Under 18 years old 18-24 years old 25-34 years old 35-44 yea…" at bounding box center [340, 213] width 431 height 237
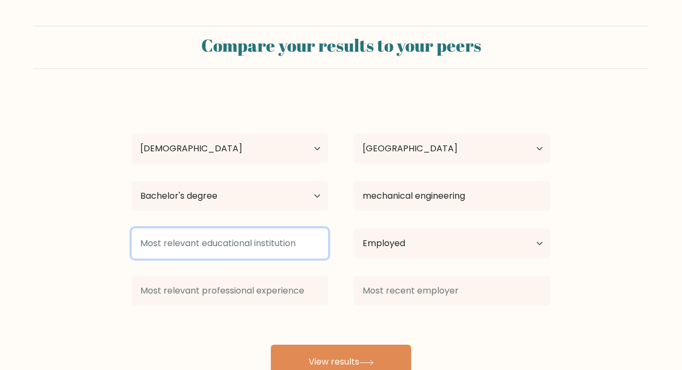
click at [313, 240] on input at bounding box center [230, 244] width 196 height 30
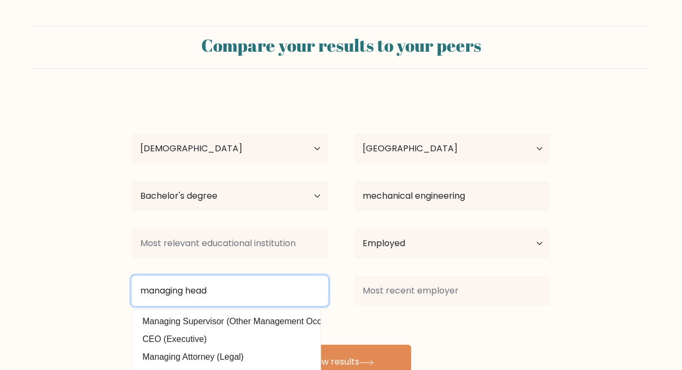
type input "managing head"
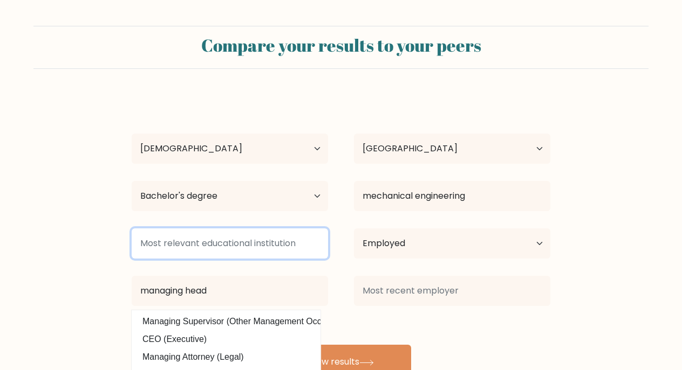
click at [282, 259] on input at bounding box center [230, 244] width 196 height 30
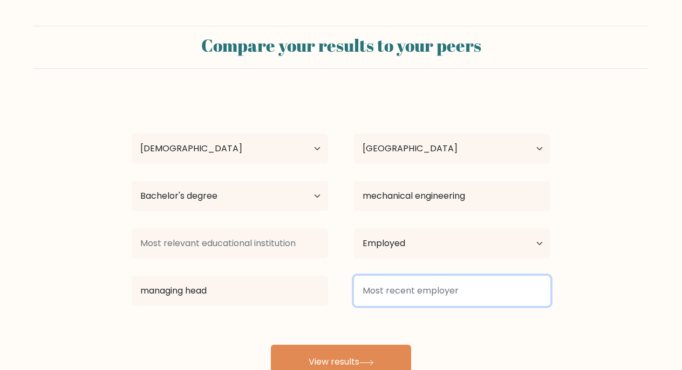
click at [382, 286] on input at bounding box center [452, 291] width 196 height 30
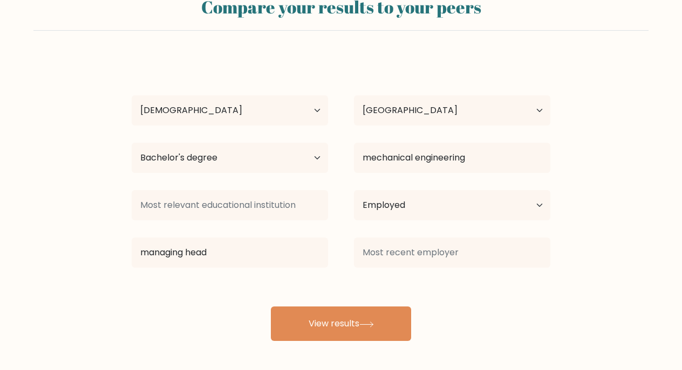
click at [359, 303] on div "angel abutazil Age Under 18 years old 18-24 years old 25-34 years old 35-44 yea…" at bounding box center [340, 199] width 431 height 285
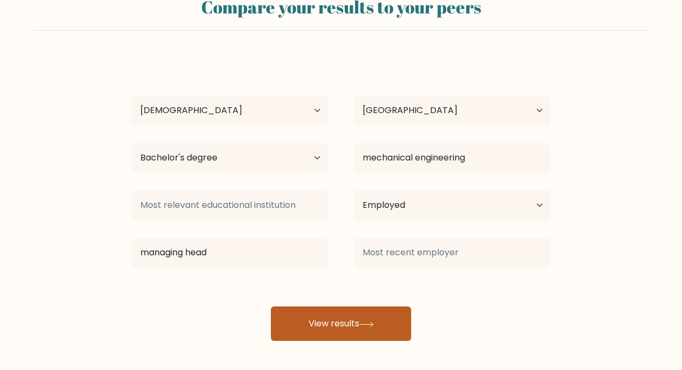
click at [359, 320] on button "View results" at bounding box center [341, 324] width 140 height 35
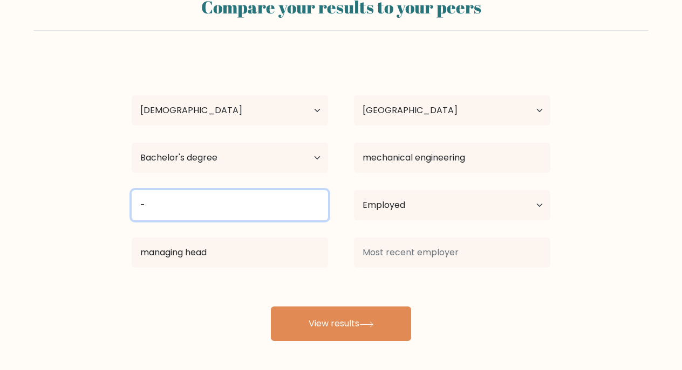
type input "-"
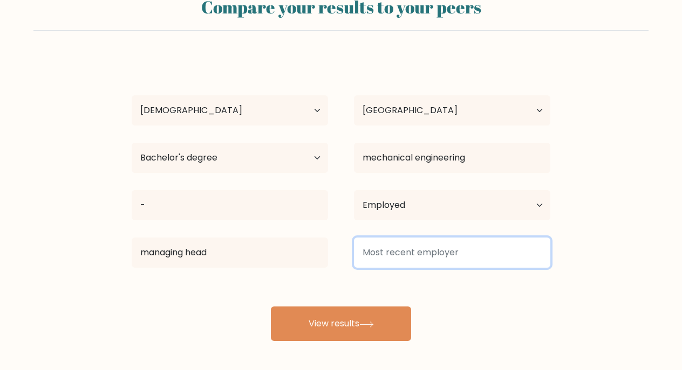
click at [468, 253] on input at bounding box center [452, 253] width 196 height 30
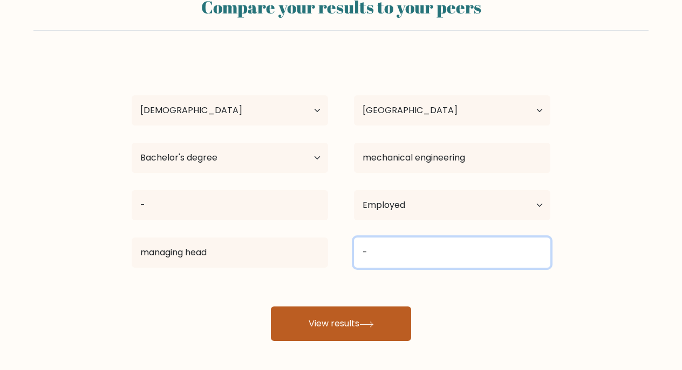
type input "-"
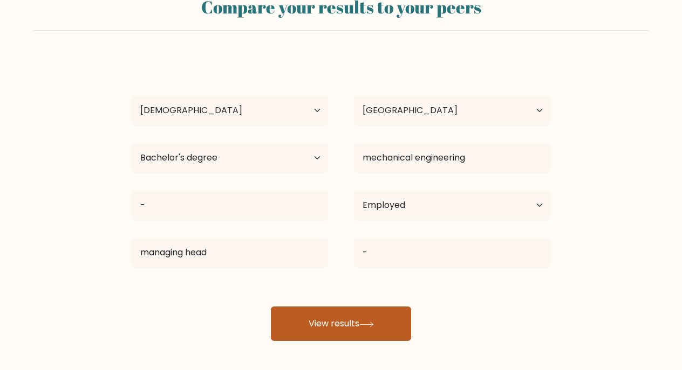
click at [372, 325] on icon at bounding box center [366, 325] width 15 height 6
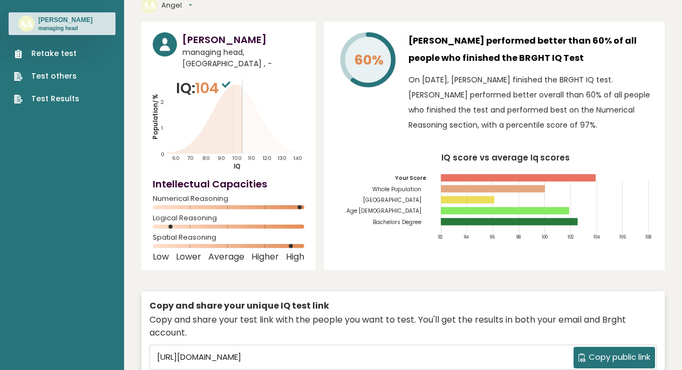
scroll to position [45, 0]
drag, startPoint x: 445, startPoint y: 183, endPoint x: 595, endPoint y: 196, distance: 150.5
click at [596, 196] on icon "IQ score vs average Iq scores 92 94 96 98 100 102 104 106 108 Your Score Whole …" at bounding box center [494, 201] width 318 height 94
click at [595, 196] on icon "IQ score vs average Iq scores 92 94 96 98 100 102 104 106 108 Your Score Whole …" at bounding box center [494, 201] width 318 height 94
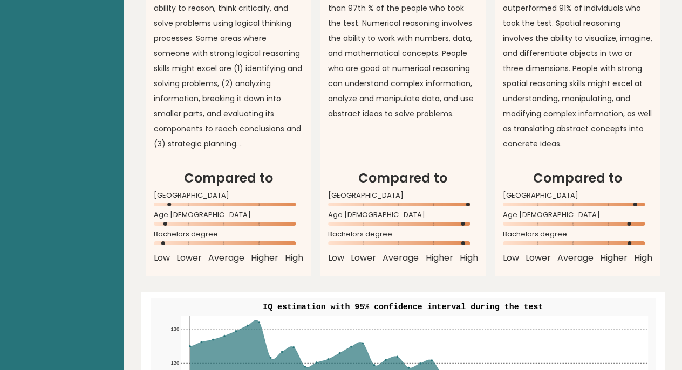
scroll to position [1041, 0]
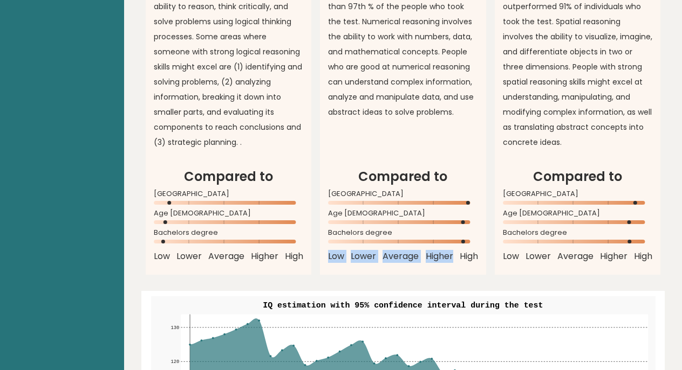
drag, startPoint x: 452, startPoint y: 249, endPoint x: 451, endPoint y: 219, distance: 29.7
click at [451, 219] on div "Compared to [GEOGRAPHIC_DATA] Age [DEMOGRAPHIC_DATA] Bachelors degree Low Lower…" at bounding box center [403, 215] width 150 height 96
click at [451, 231] on span "Bachelors degree" at bounding box center [403, 233] width 150 height 4
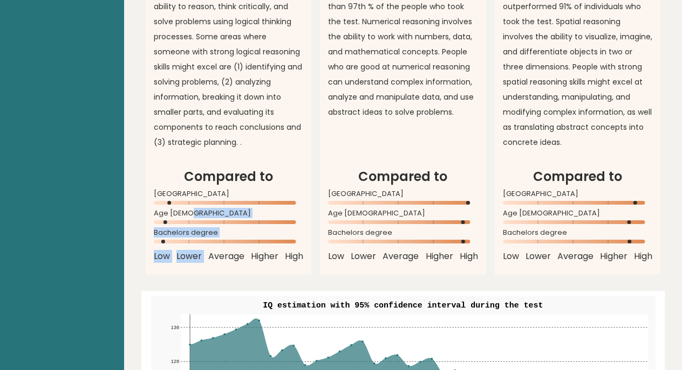
drag, startPoint x: 186, startPoint y: 203, endPoint x: 205, endPoint y: 240, distance: 42.0
click at [205, 240] on div "Compared to Philippines Age 25 - 34 Bachelors degree Low Lower Average Higher H…" at bounding box center [229, 215] width 150 height 96
click at [205, 250] on div "Low Lower Average Higher High" at bounding box center [229, 256] width 150 height 13
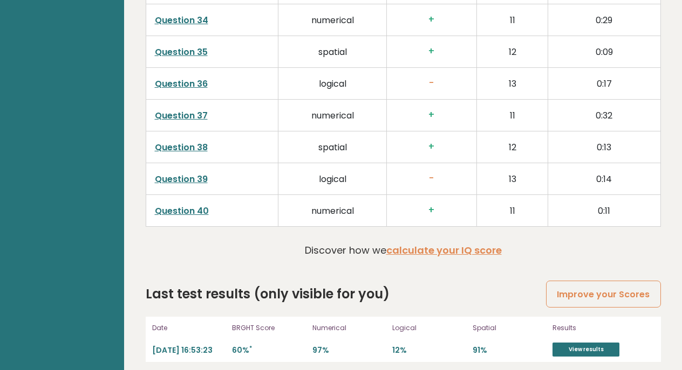
scroll to position [2780, 0]
click at [191, 182] on td "Question 39" at bounding box center [212, 180] width 133 height 32
click at [191, 174] on link "Question 39" at bounding box center [181, 180] width 53 height 12
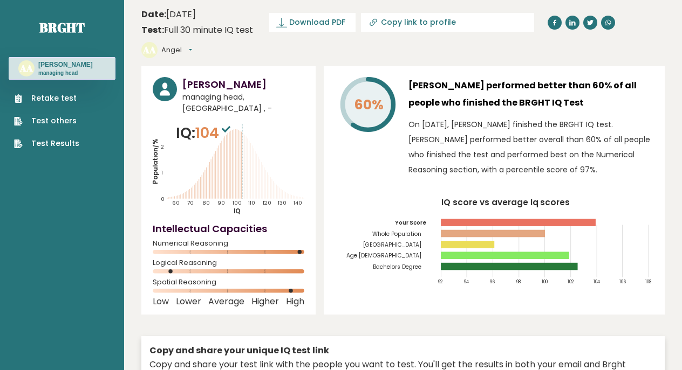
scroll to position [0, 0]
click at [198, 88] on h3 "Angel Abutazil" at bounding box center [243, 84] width 122 height 15
click at [92, 65] on div "AA Angel Abutazil managing head" at bounding box center [62, 68] width 107 height 23
click at [57, 70] on p "managing head" at bounding box center [65, 74] width 54 height 8
click at [28, 70] on text "AA" at bounding box center [25, 68] width 13 height 12
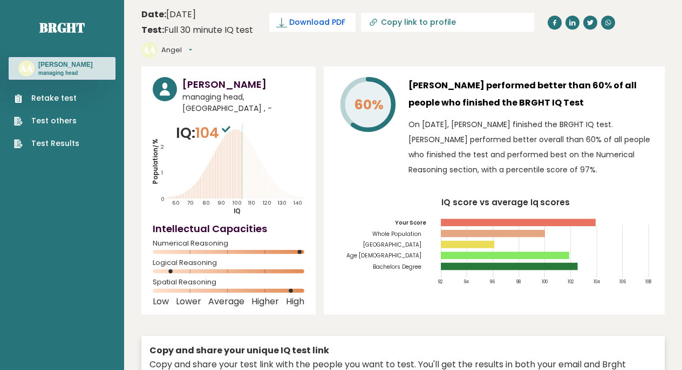
click at [302, 26] on span "Download PDF" at bounding box center [317, 22] width 56 height 11
